Goal: Information Seeking & Learning: Check status

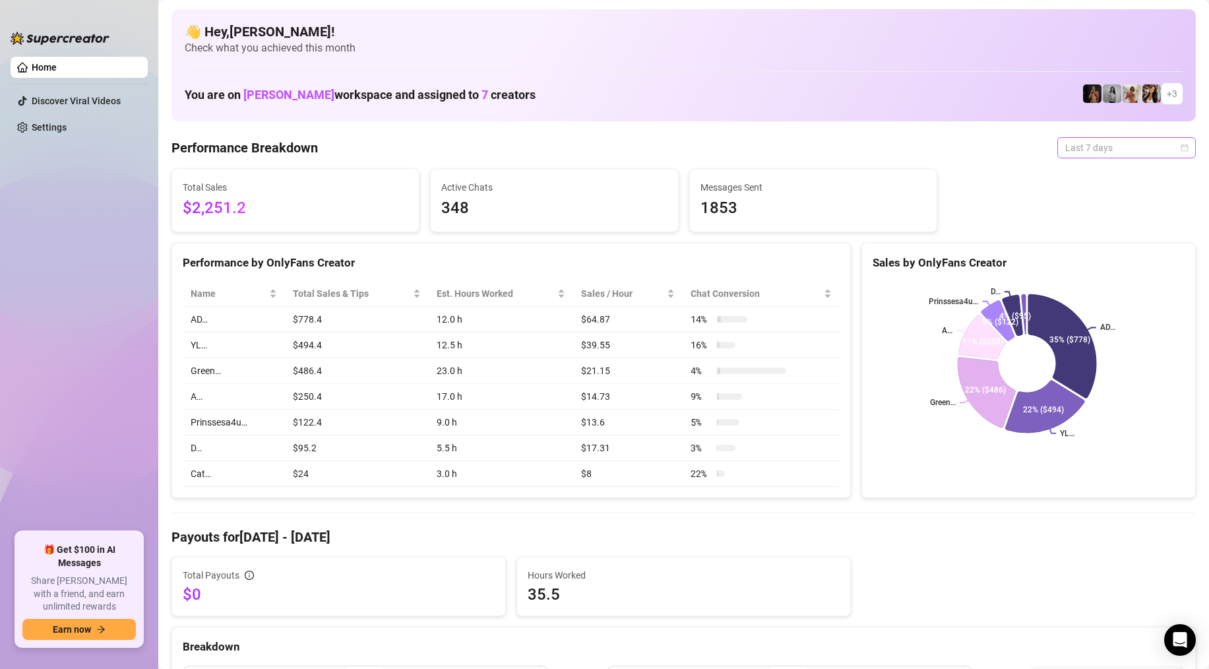
click at [1181, 148] on div "Last 7 days" at bounding box center [1126, 147] width 138 height 21
click at [1109, 177] on div "Last 24 hours" at bounding box center [1116, 174] width 117 height 15
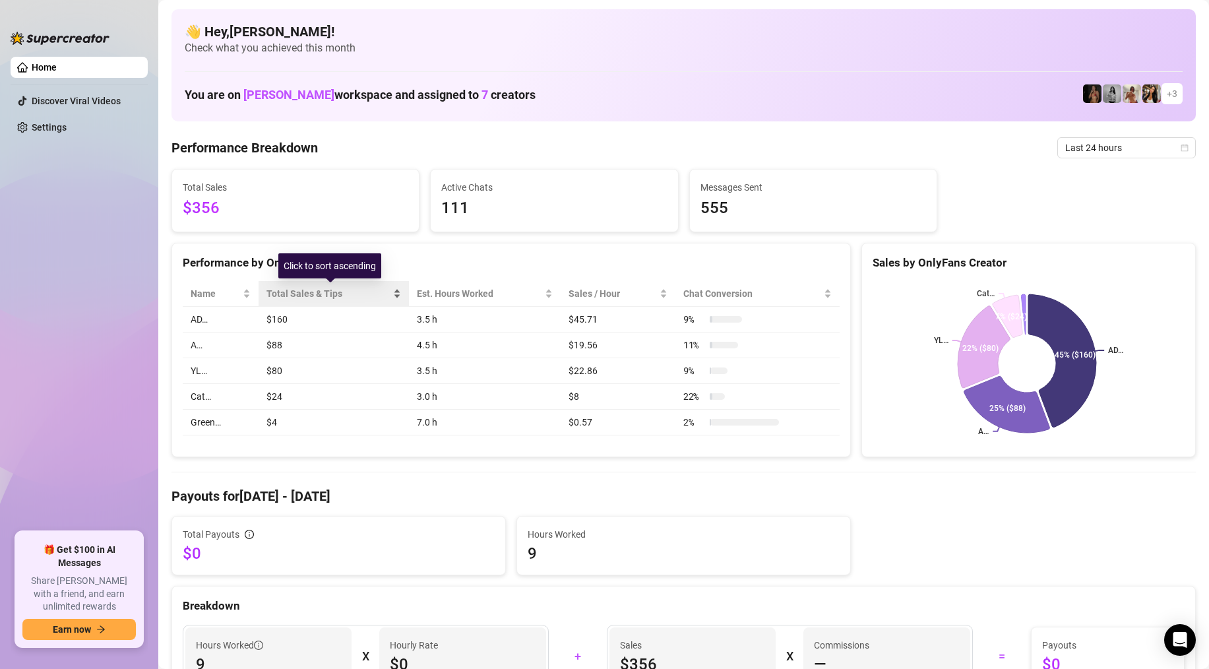
click at [280, 293] on span "Total Sales & Tips" at bounding box center [328, 293] width 124 height 15
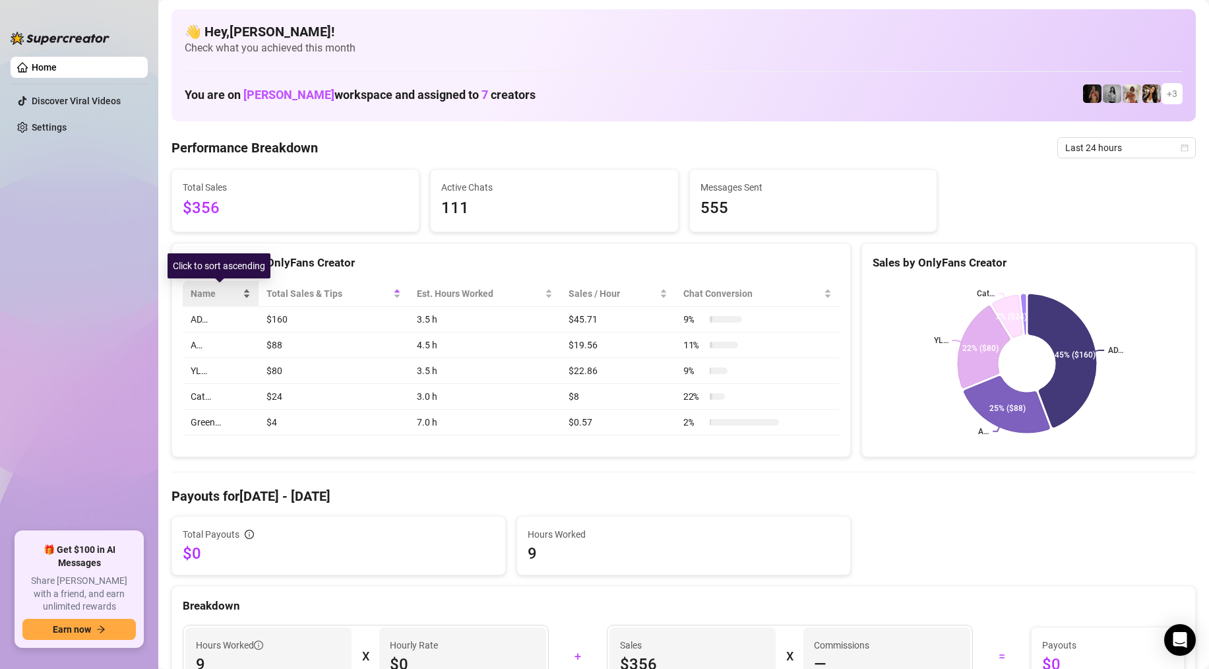
click at [229, 287] on span "Name" at bounding box center [215, 293] width 49 height 15
click at [237, 287] on span "Name" at bounding box center [215, 293] width 49 height 15
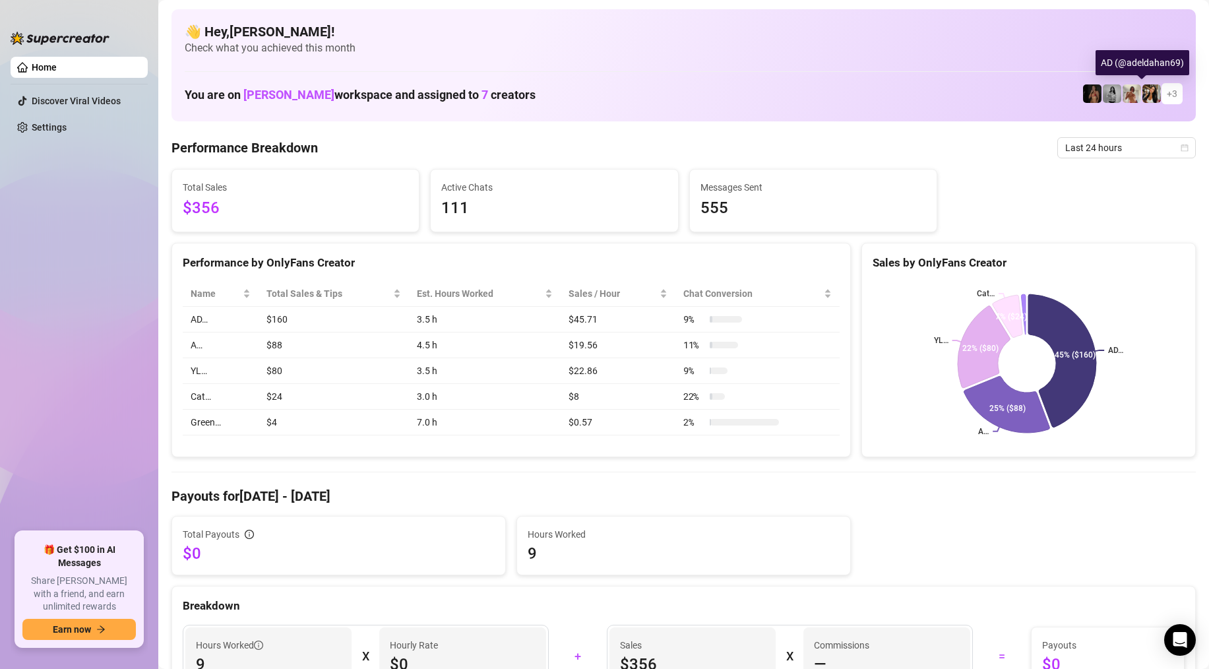
click at [1142, 92] on img at bounding box center [1151, 93] width 18 height 18
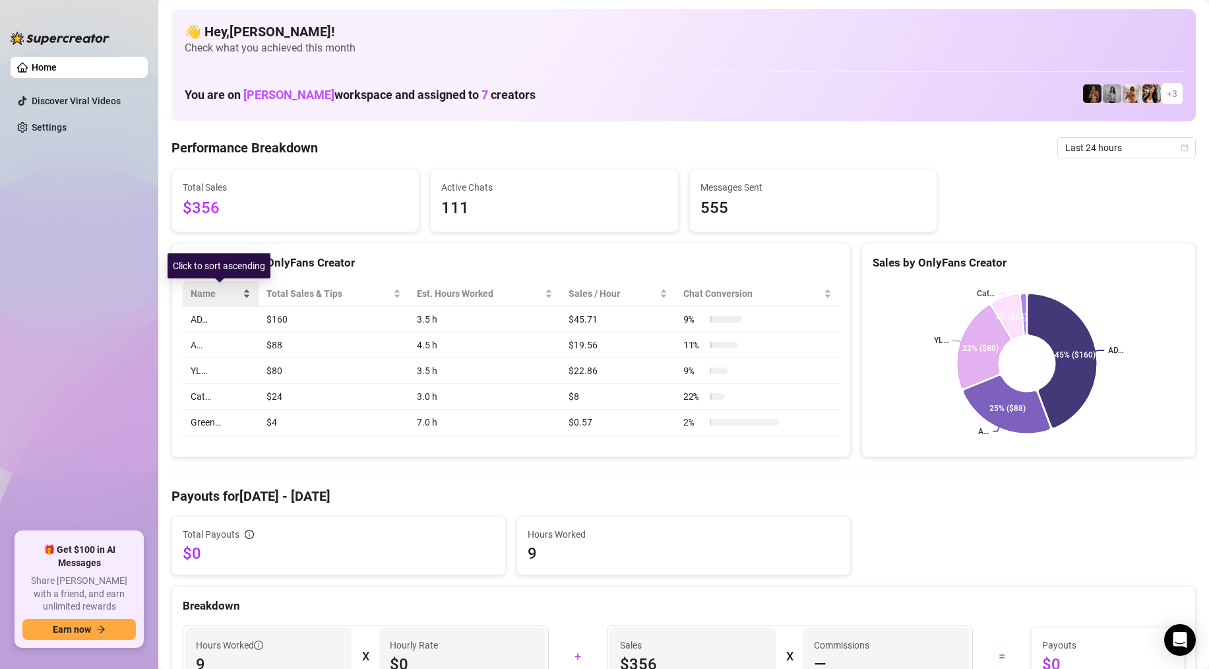
click at [245, 293] on div "Name" at bounding box center [221, 293] width 60 height 15
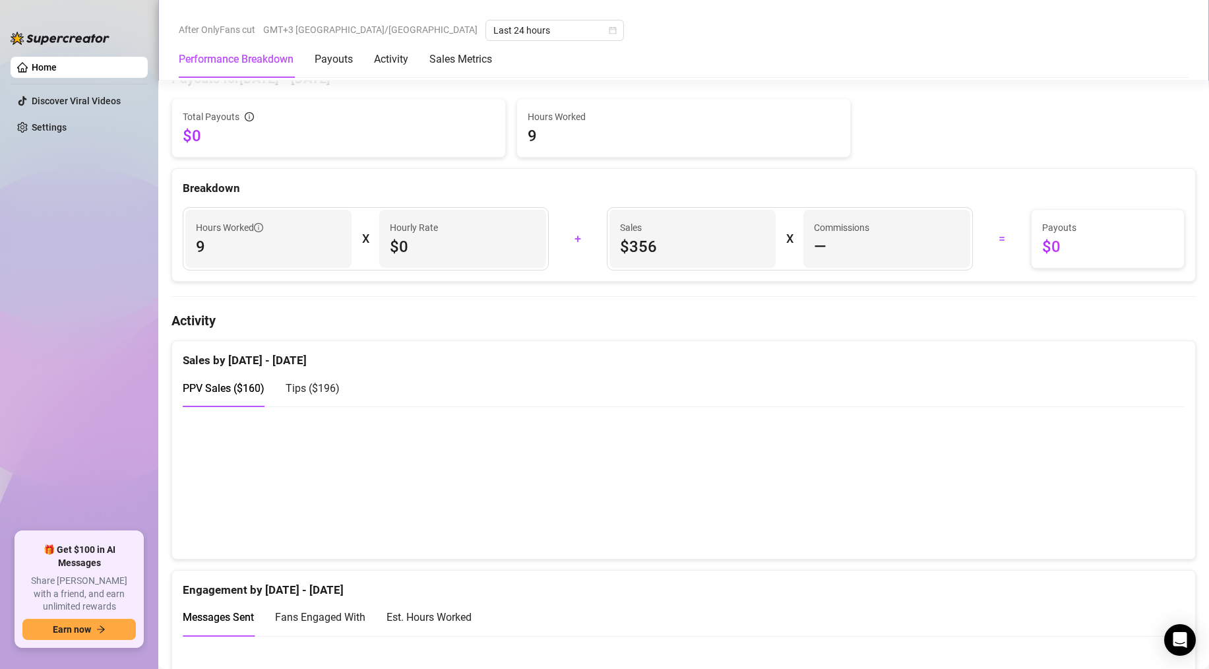
scroll to position [438, 0]
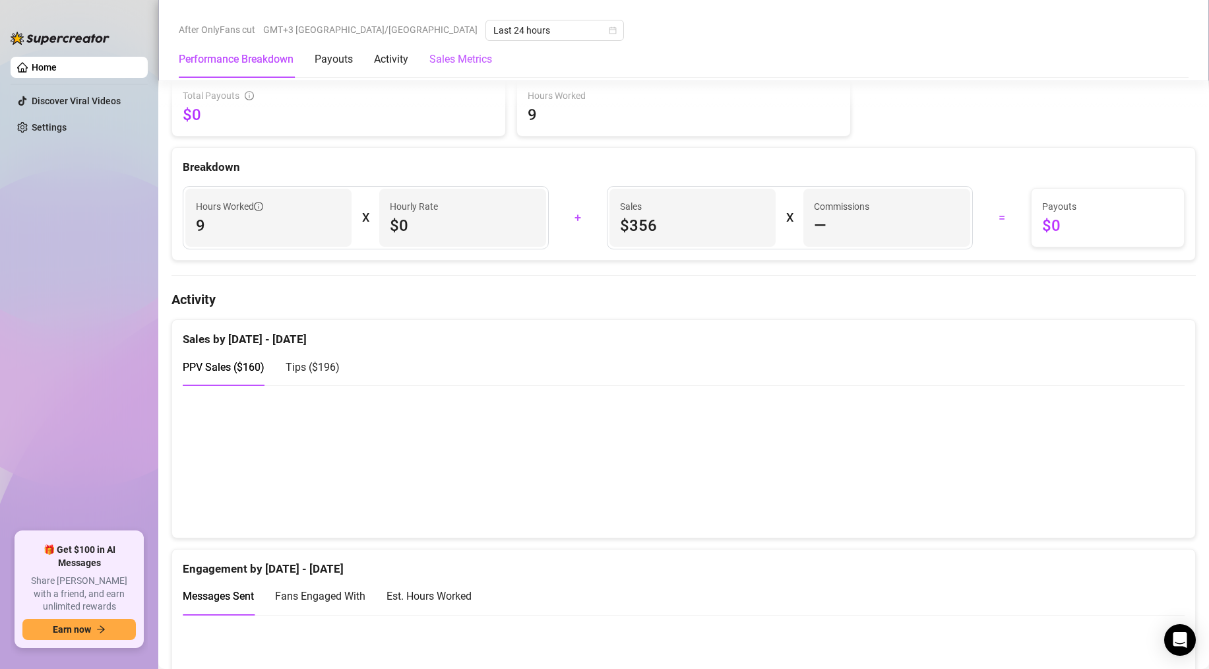
click at [470, 64] on Metrics "Sales Metrics" at bounding box center [460, 59] width 63 height 16
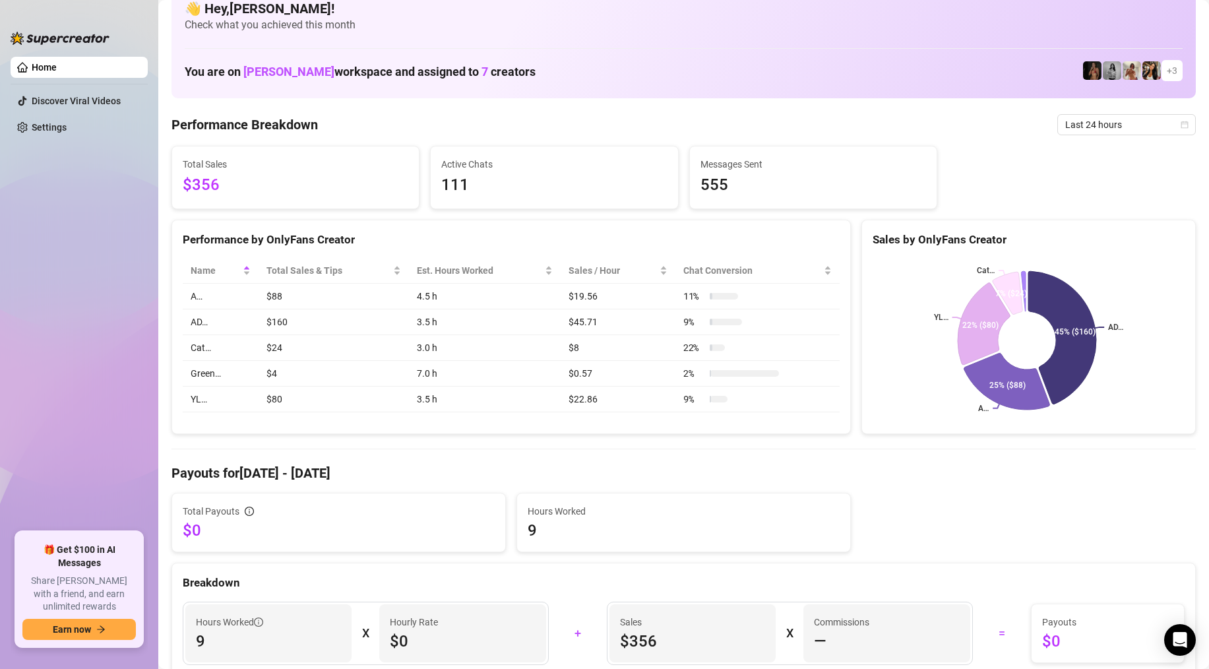
scroll to position [0, 0]
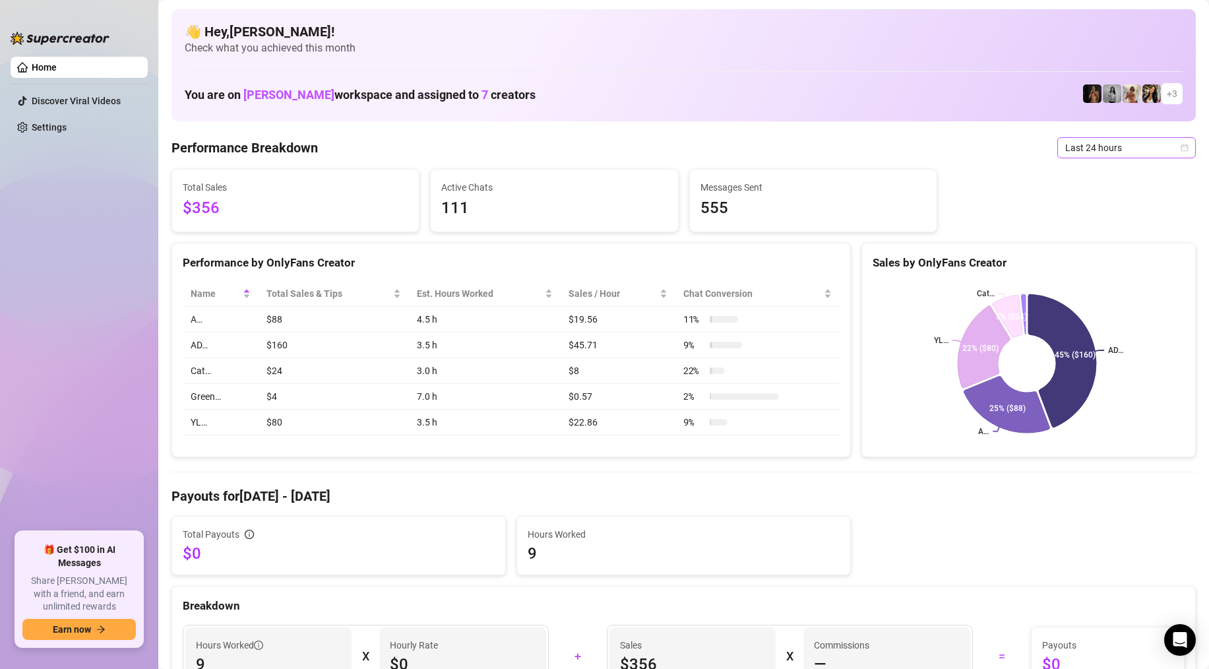
click at [1140, 140] on span "Last 24 hours" at bounding box center [1126, 148] width 123 height 20
click at [1095, 256] on div "Custom date" at bounding box center [1116, 258] width 117 height 15
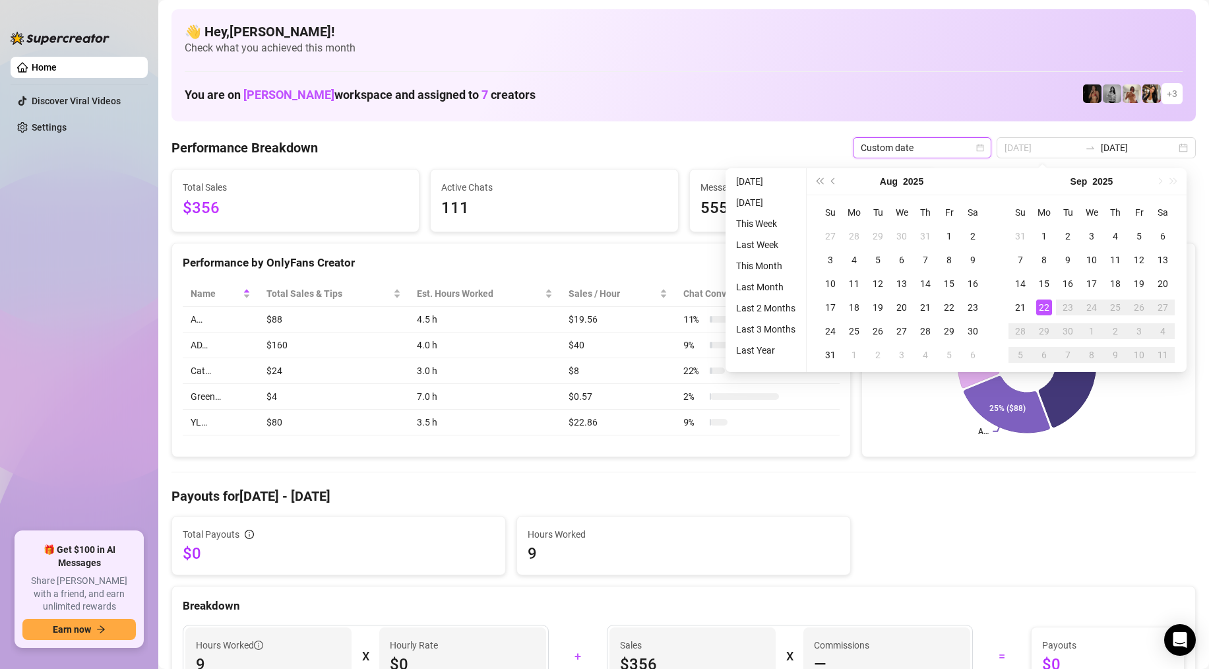
type input "[DATE]"
click at [1042, 306] on div "22" at bounding box center [1044, 307] width 16 height 16
click at [1044, 304] on div "22" at bounding box center [1044, 307] width 16 height 16
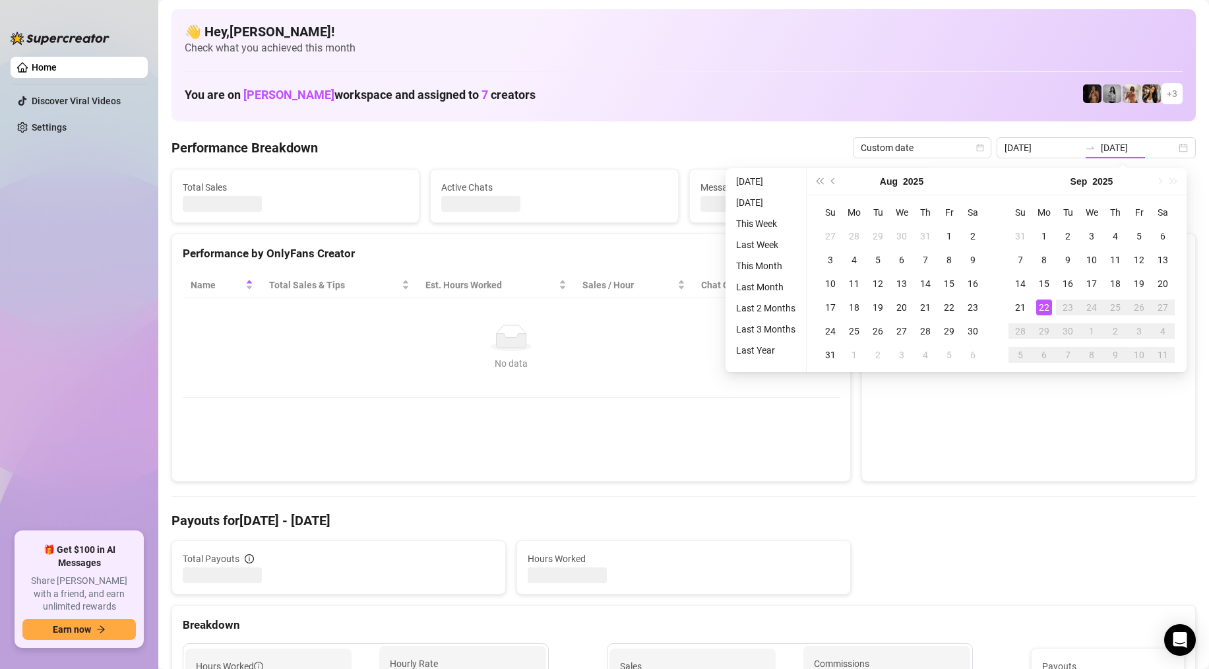
type input "[DATE]"
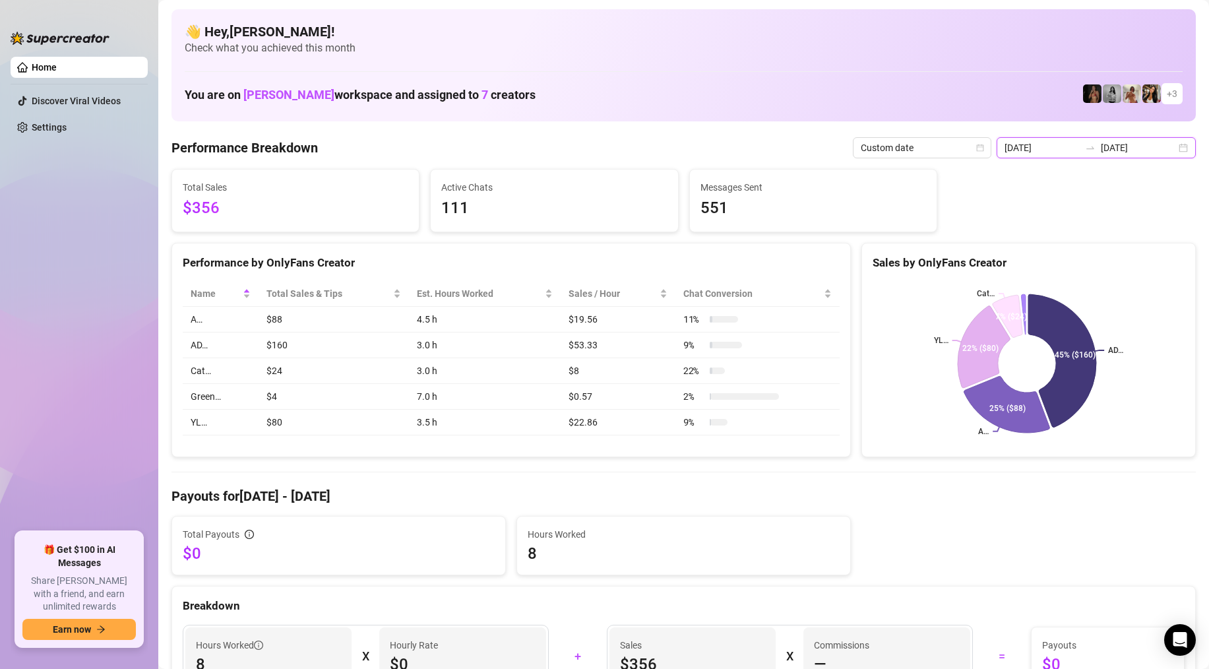
click at [1046, 146] on input "[DATE]" at bounding box center [1041, 147] width 75 height 15
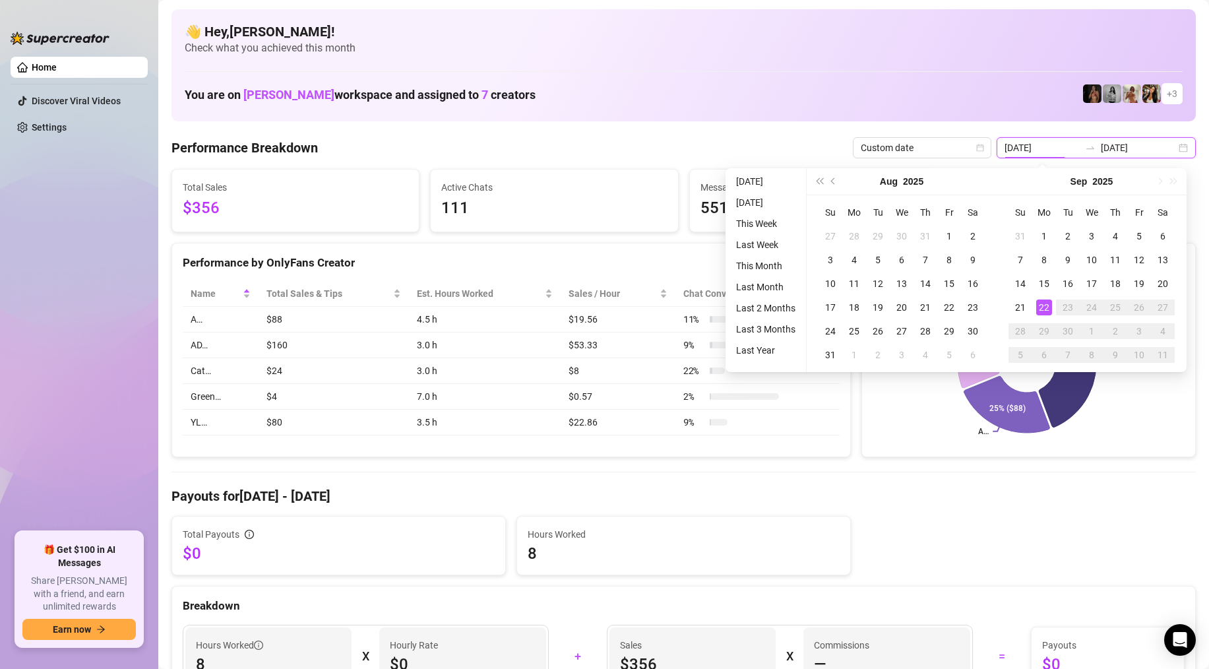
type input "[DATE]"
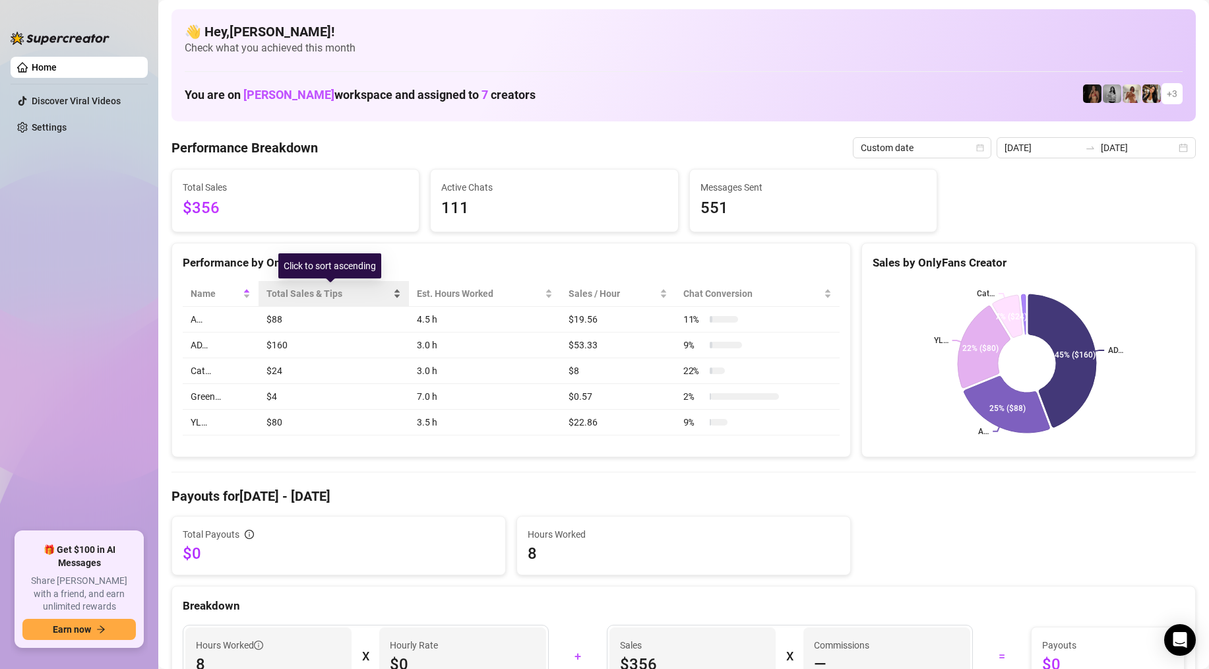
click at [273, 297] on span "Total Sales & Tips" at bounding box center [328, 293] width 124 height 15
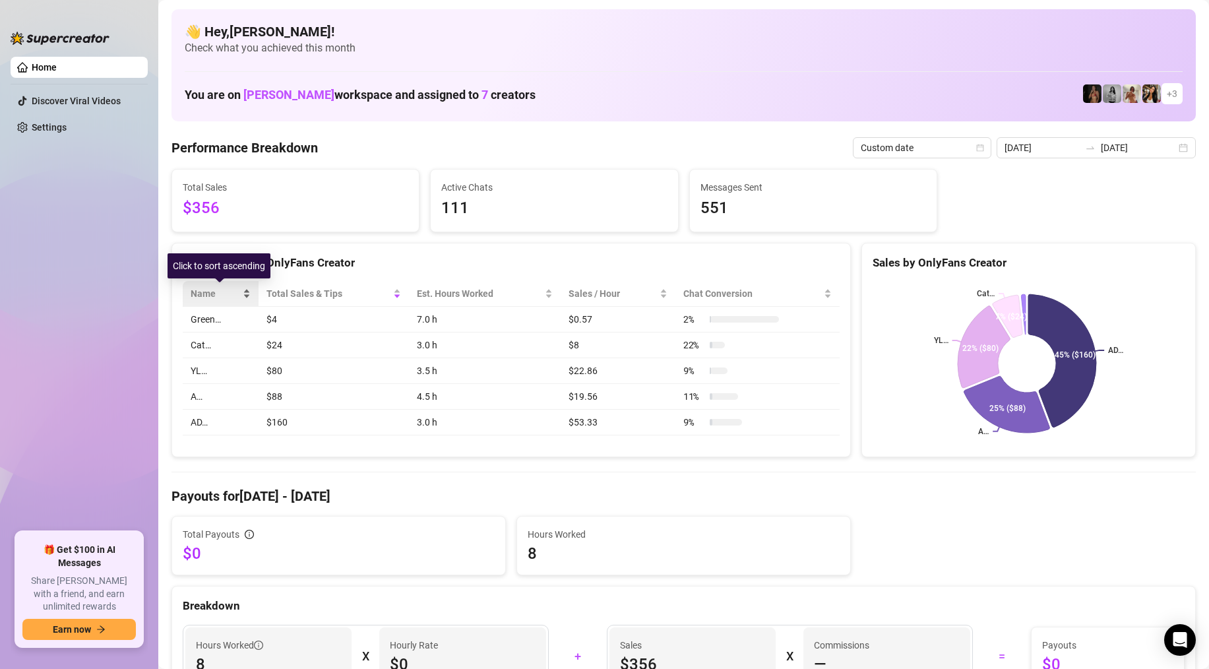
click at [219, 299] on span "Name" at bounding box center [215, 293] width 49 height 15
click at [201, 315] on td "A…" at bounding box center [221, 320] width 76 height 26
click at [197, 318] on td "A…" at bounding box center [221, 320] width 76 height 26
click at [1114, 152] on input "[DATE]" at bounding box center [1137, 147] width 75 height 15
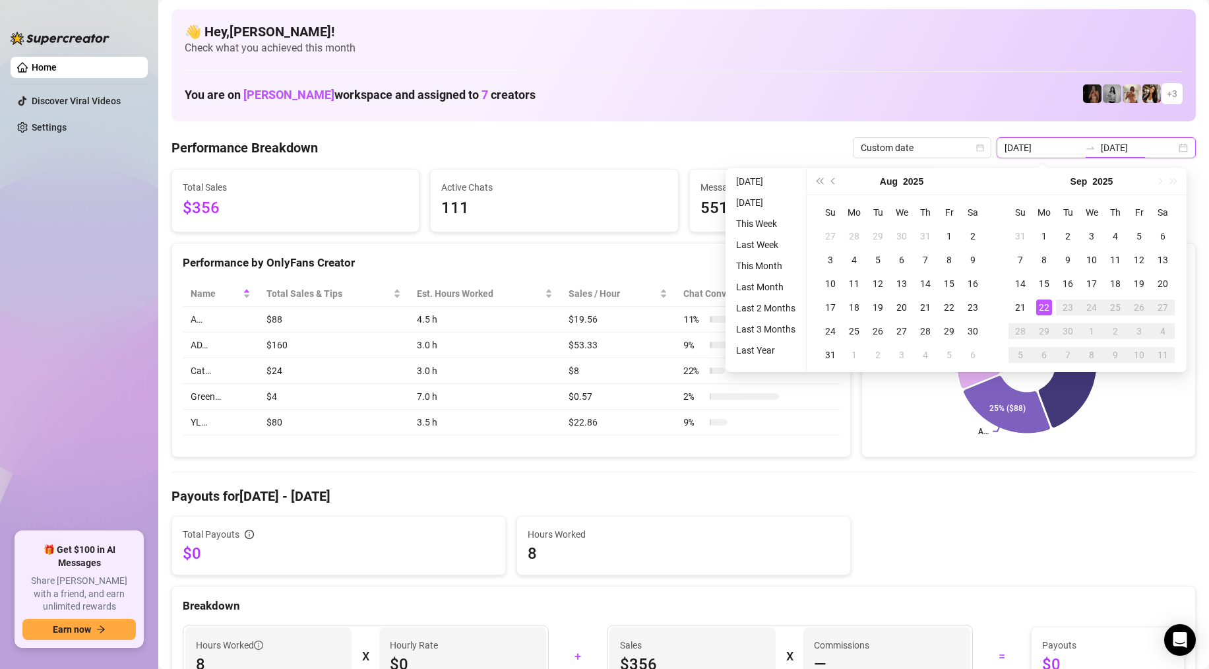
type input "[DATE]"
click at [1047, 309] on div "22" at bounding box center [1044, 307] width 16 height 16
type input "[DATE]"
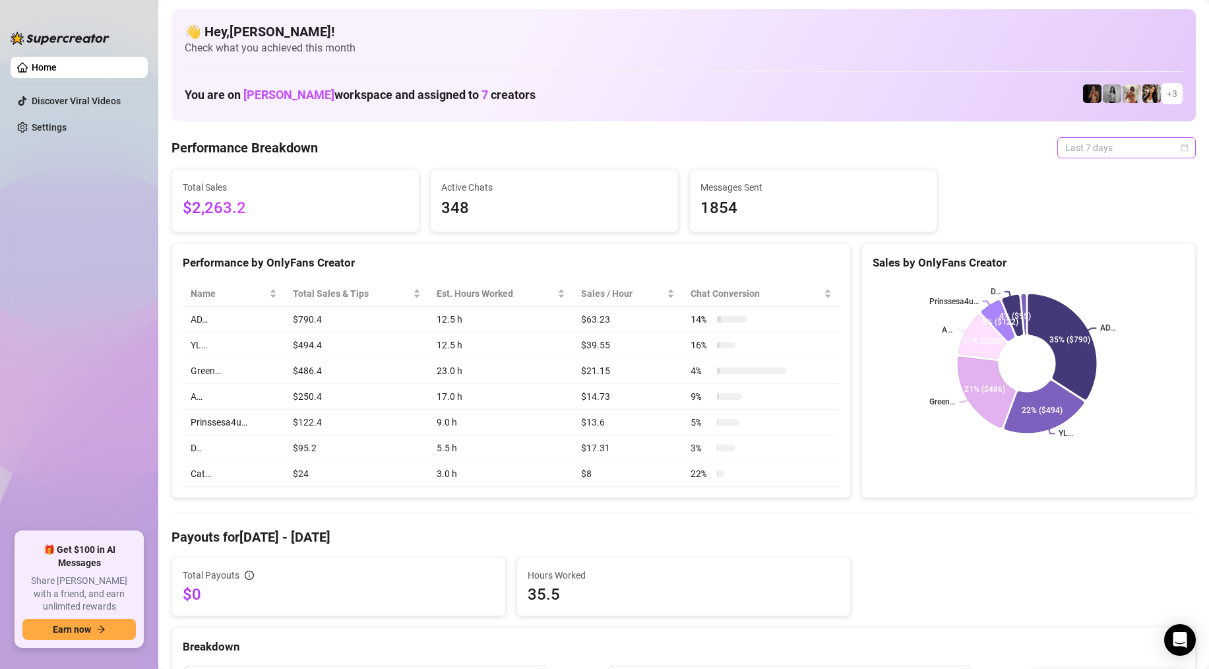
click at [1178, 144] on div "Last 7 days" at bounding box center [1126, 147] width 138 height 21
click at [1064, 255] on div "Custom date" at bounding box center [1116, 258] width 117 height 15
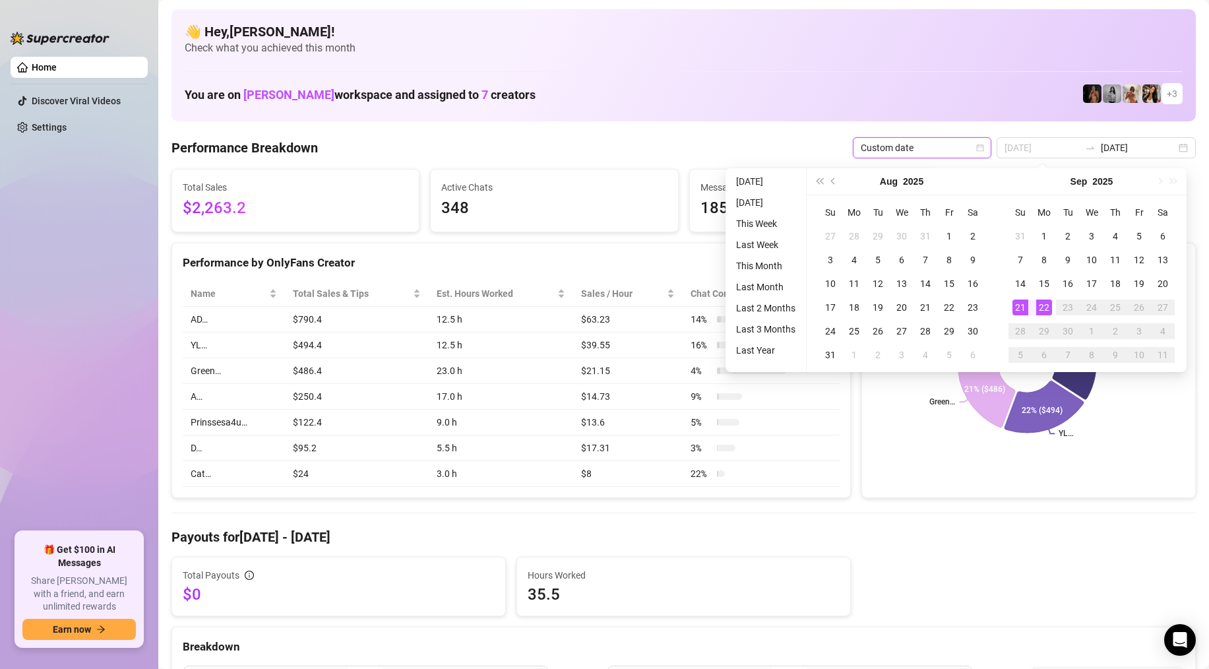
type input "[DATE]"
click at [1044, 311] on div "22" at bounding box center [1044, 307] width 16 height 16
click at [1043, 307] on div "22" at bounding box center [1044, 307] width 16 height 16
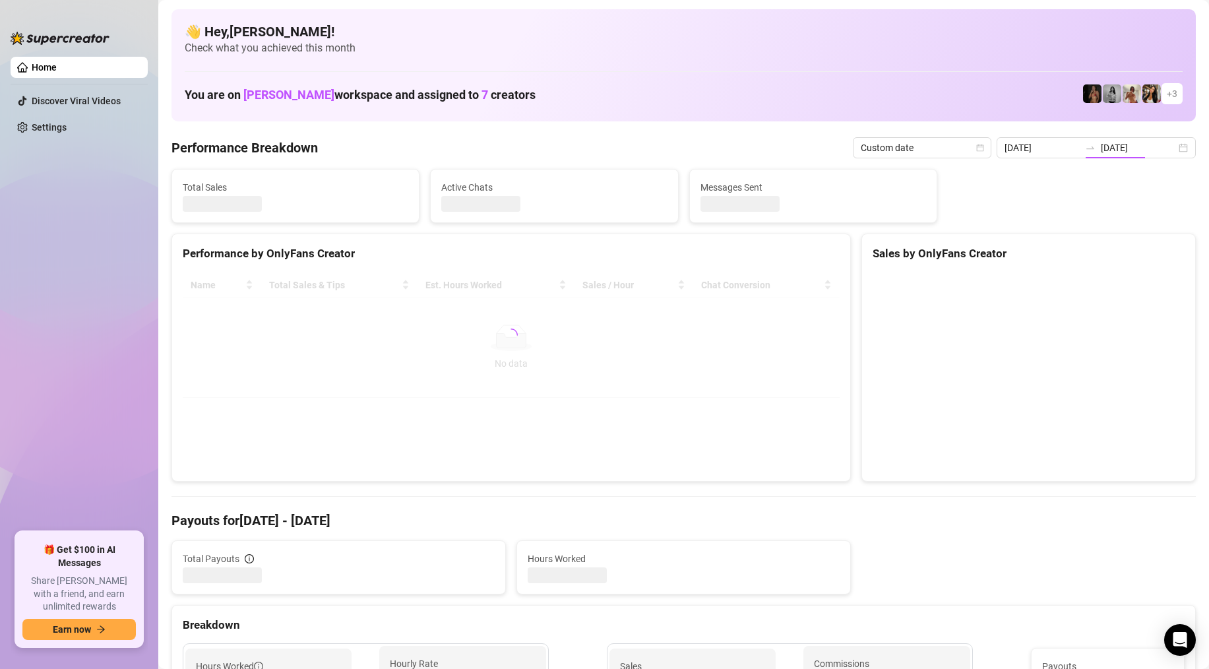
type input "[DATE]"
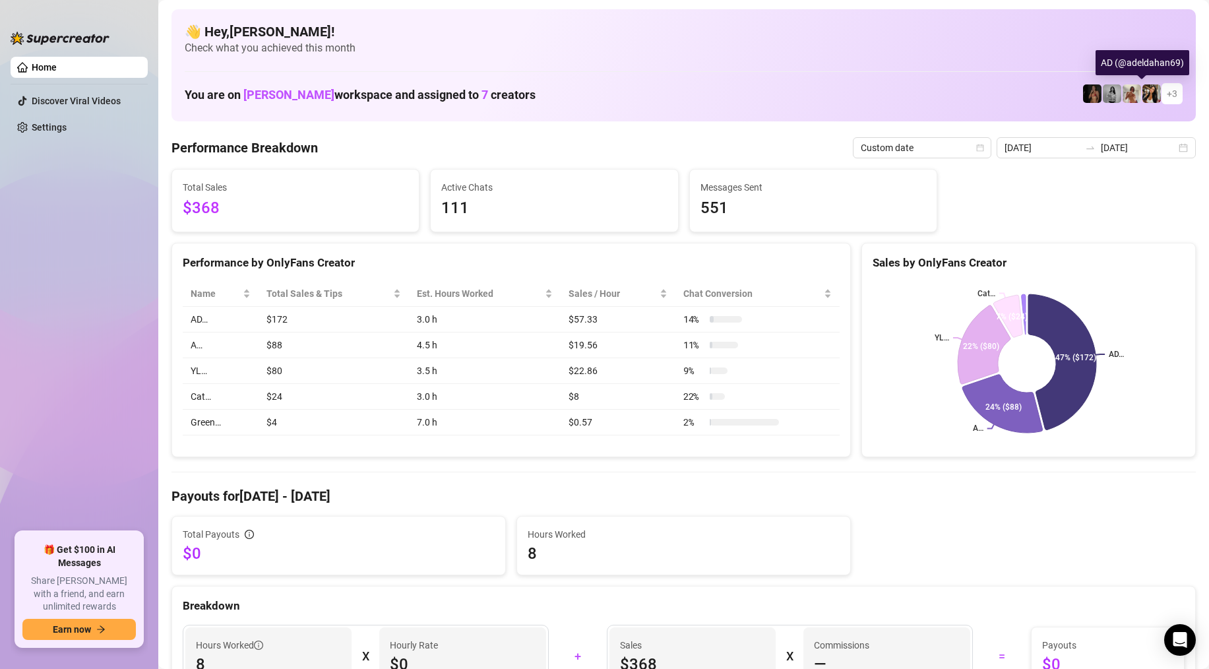
click at [1146, 95] on img at bounding box center [1151, 93] width 18 height 18
click at [1142, 95] on img at bounding box center [1151, 93] width 18 height 18
click at [206, 371] on td "YL…" at bounding box center [221, 371] width 76 height 26
click at [223, 371] on td "YL…" at bounding box center [221, 371] width 76 height 26
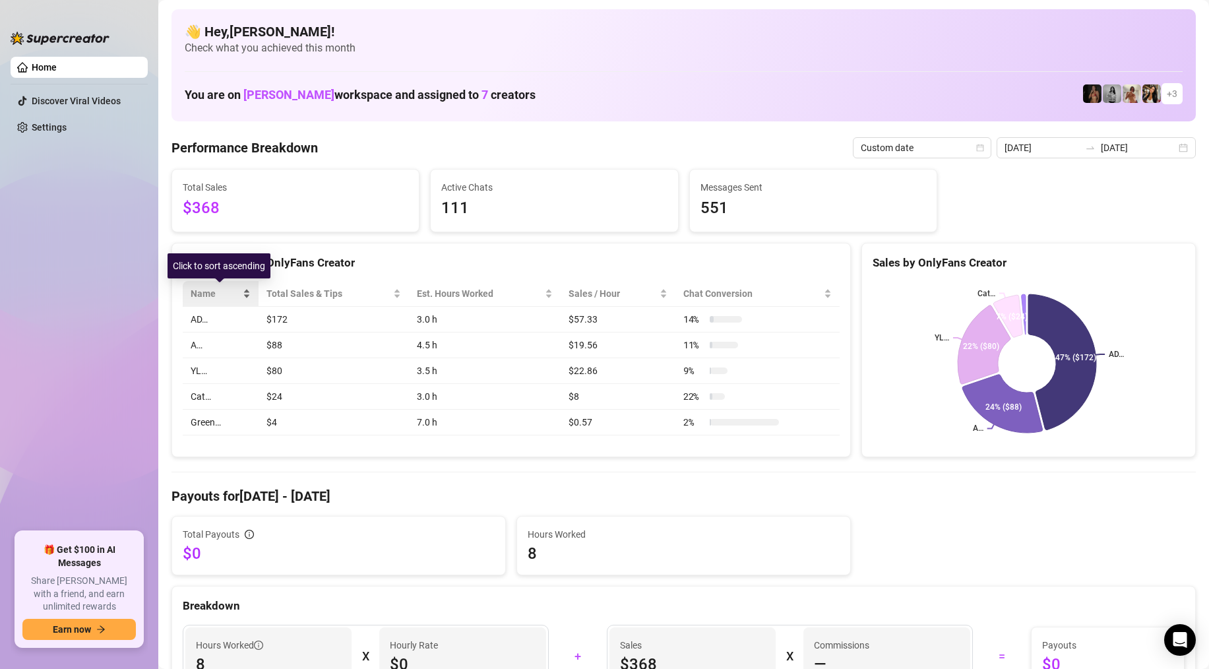
click at [213, 290] on span "Name" at bounding box center [215, 293] width 49 height 15
drag, startPoint x: 205, startPoint y: 321, endPoint x: 183, endPoint y: 322, distance: 21.8
click at [183, 322] on td "A…" at bounding box center [221, 320] width 76 height 26
drag, startPoint x: 209, startPoint y: 345, endPoint x: 187, endPoint y: 347, distance: 21.8
click at [187, 347] on td "AD…" at bounding box center [221, 345] width 76 height 26
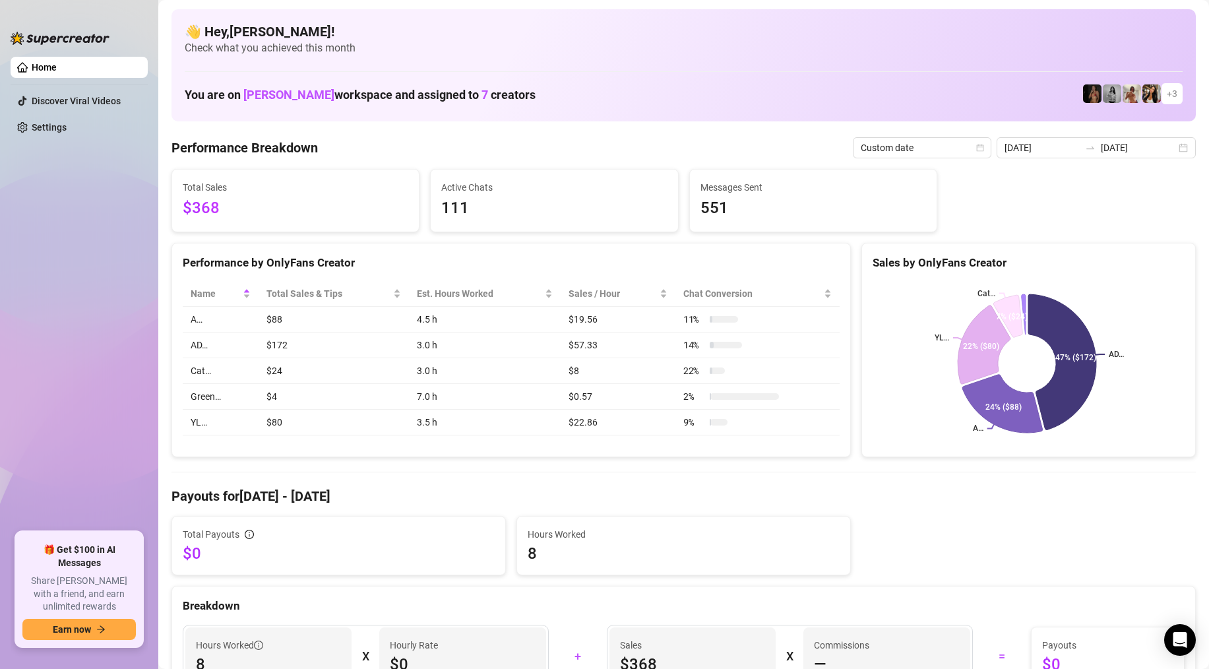
drag, startPoint x: 210, startPoint y: 320, endPoint x: 200, endPoint y: 319, distance: 9.3
click at [200, 319] on td "A…" at bounding box center [221, 320] width 76 height 26
click at [234, 295] on span "Name" at bounding box center [215, 293] width 49 height 15
click at [235, 297] on span "Name" at bounding box center [215, 293] width 49 height 15
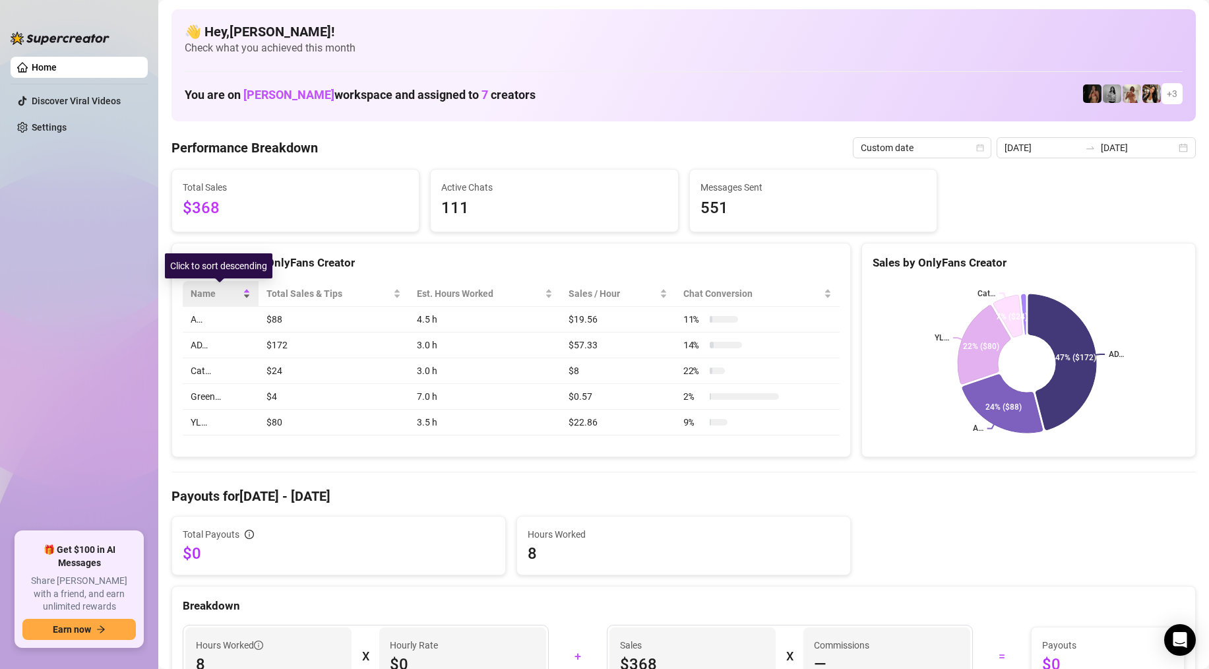
click at [238, 295] on span "Name" at bounding box center [215, 293] width 49 height 15
click at [843, 341] on div "Name Total Sales & Tips Est. Hours Worked Sales / Hour Chat Conversion YL… $80 …" at bounding box center [511, 357] width 678 height 175
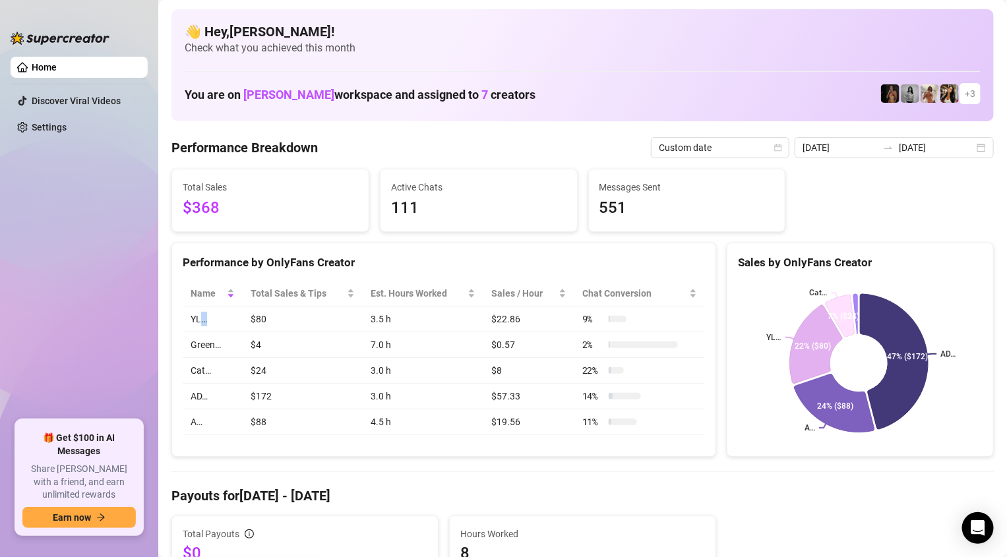
copy td "…"
drag, startPoint x: 214, startPoint y: 324, endPoint x: 239, endPoint y: 326, distance: 25.1
click at [239, 326] on td "YL…" at bounding box center [213, 320] width 60 height 26
drag, startPoint x: 204, startPoint y: 390, endPoint x: 183, endPoint y: 398, distance: 22.5
click at [191, 392] on td "AD…" at bounding box center [213, 397] width 60 height 26
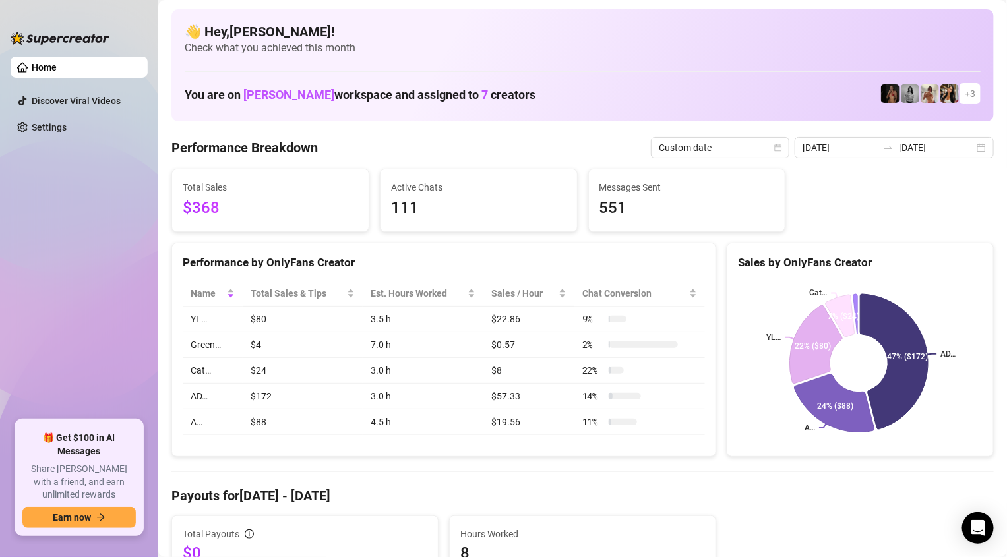
click at [196, 413] on td "A…" at bounding box center [213, 422] width 60 height 26
drag, startPoint x: 210, startPoint y: 423, endPoint x: 224, endPoint y: 424, distance: 13.9
click at [224, 424] on td "A…" at bounding box center [213, 422] width 60 height 26
click at [210, 422] on td "A…" at bounding box center [213, 422] width 60 height 26
click at [195, 422] on td "A…" at bounding box center [213, 422] width 60 height 26
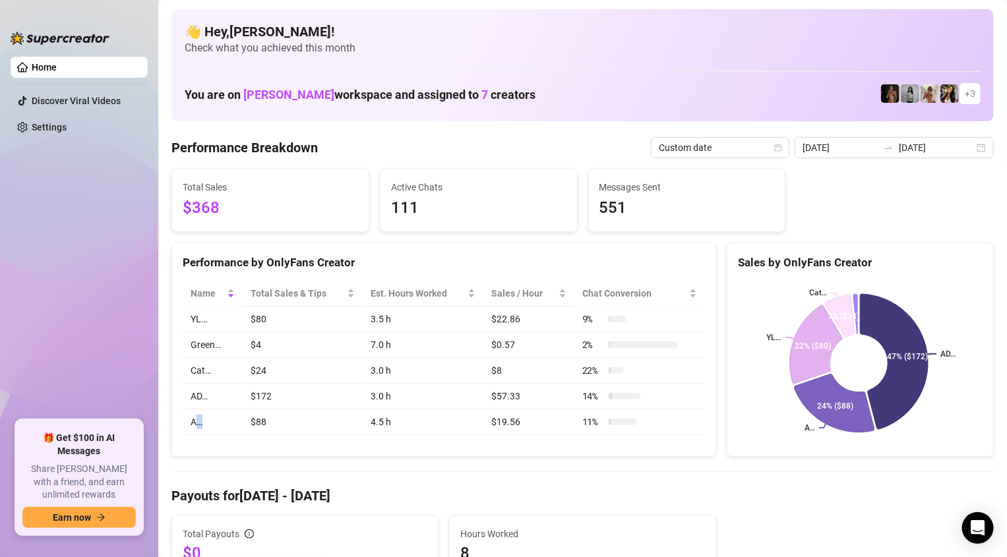
click at [195, 422] on td "A…" at bounding box center [213, 422] width 60 height 26
click at [195, 421] on td "A…" at bounding box center [213, 422] width 60 height 26
click at [248, 423] on td "$88" at bounding box center [303, 422] width 120 height 26
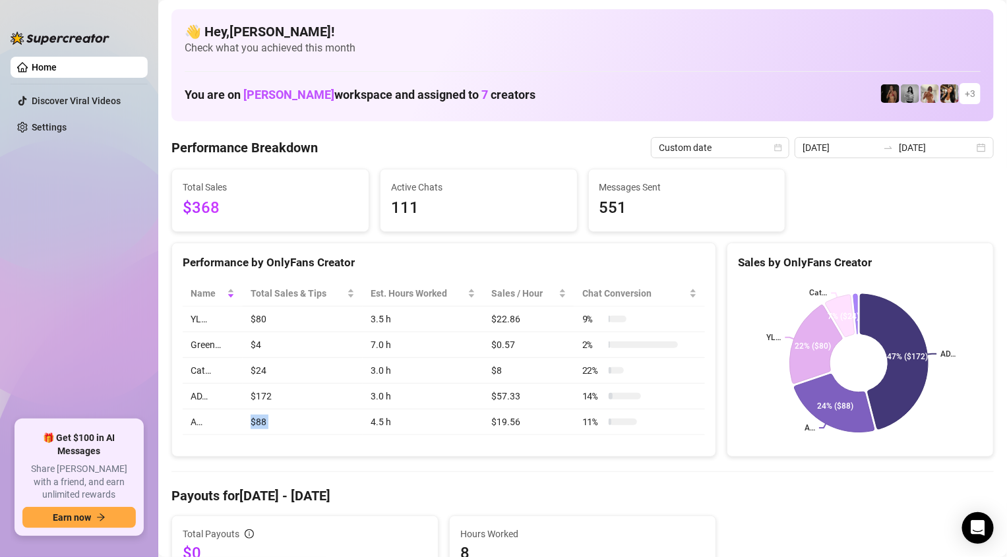
click at [248, 423] on td "$88" at bounding box center [303, 422] width 120 height 26
drag, startPoint x: 367, startPoint y: 423, endPoint x: 397, endPoint y: 425, distance: 30.4
click at [368, 423] on td "4.5 h" at bounding box center [423, 422] width 121 height 26
drag, startPoint x: 402, startPoint y: 425, endPoint x: 452, endPoint y: 429, distance: 50.9
click at [407, 427] on td "4.5 h" at bounding box center [423, 422] width 121 height 26
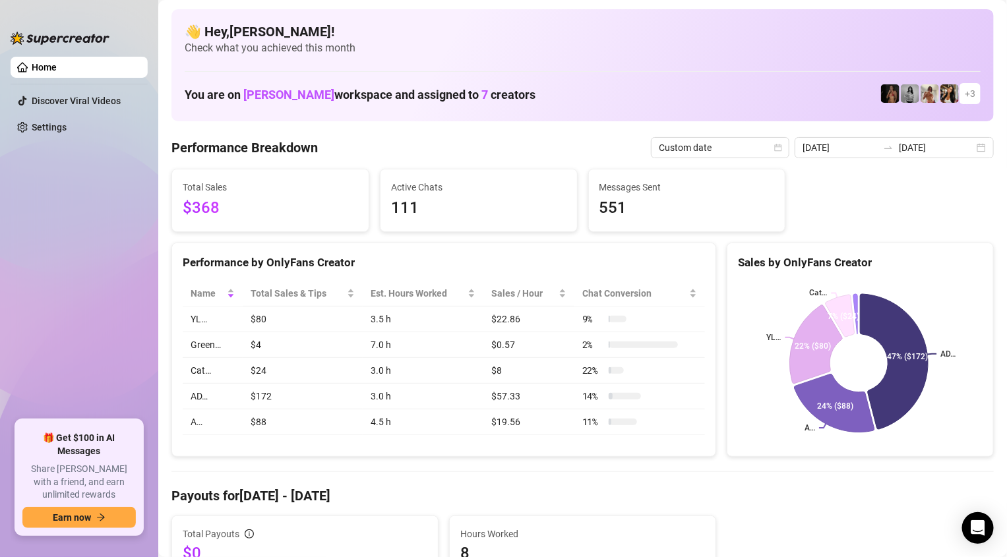
drag, startPoint x: 452, startPoint y: 429, endPoint x: 512, endPoint y: 429, distance: 60.0
click at [460, 429] on td "4.5 h" at bounding box center [423, 422] width 121 height 26
drag, startPoint x: 512, startPoint y: 429, endPoint x: 572, endPoint y: 423, distance: 59.6
click at [537, 427] on td "$19.56" at bounding box center [528, 422] width 91 height 26
drag, startPoint x: 572, startPoint y: 423, endPoint x: 591, endPoint y: 421, distance: 19.8
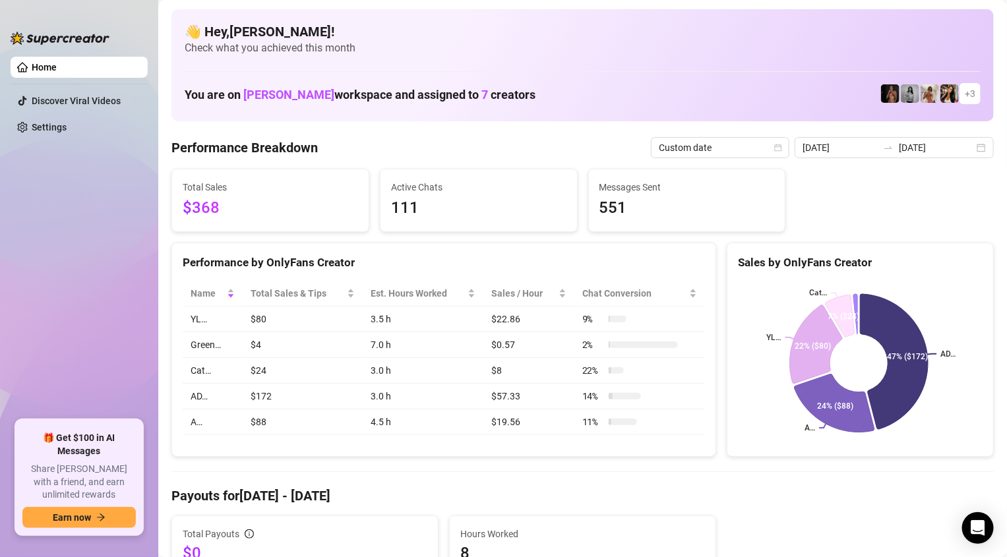
click at [579, 422] on td "11 %" at bounding box center [639, 422] width 131 height 26
click at [591, 421] on span "11 %" at bounding box center [592, 422] width 21 height 15
click at [297, 289] on span "Total Sales & Tips" at bounding box center [298, 293] width 94 height 15
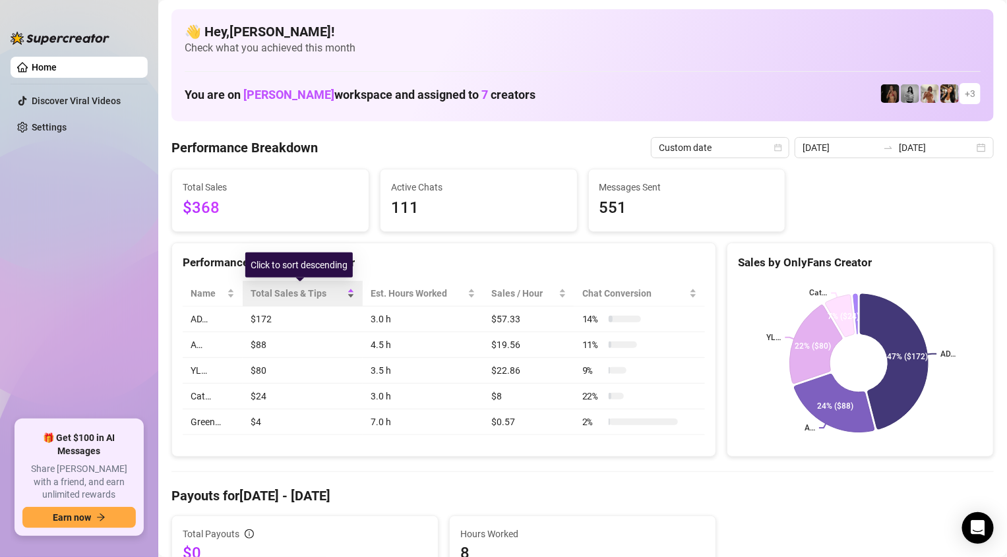
click at [297, 289] on span "Total Sales & Tips" at bounding box center [298, 293] width 94 height 15
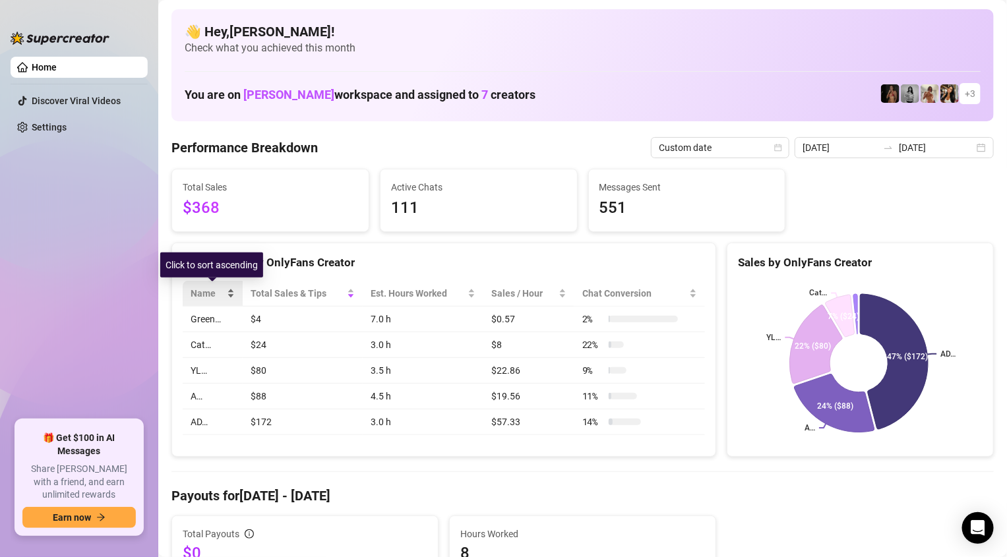
click at [223, 289] on div "Name" at bounding box center [213, 293] width 44 height 15
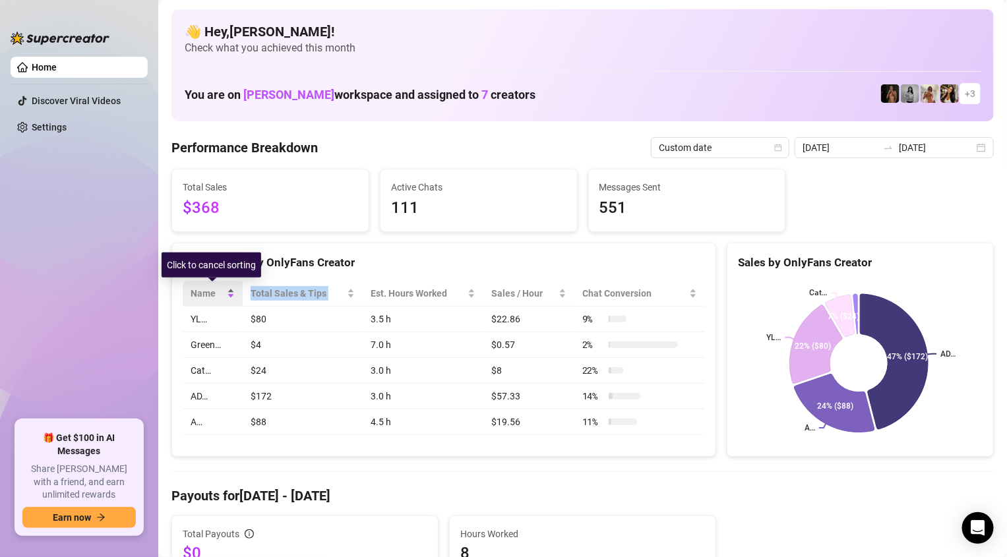
click at [223, 289] on div "Name" at bounding box center [213, 293] width 44 height 15
click at [223, 289] on span "Name" at bounding box center [208, 293] width 34 height 15
